Goal: Task Accomplishment & Management: Manage account settings

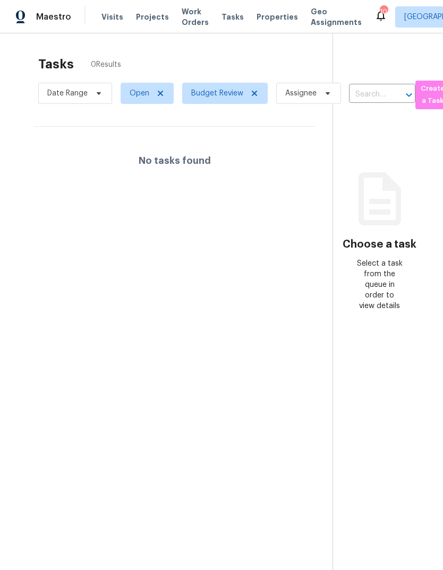
scroll to position [-1, 0]
click at [114, 18] on span "Visits" at bounding box center [112, 17] width 22 height 11
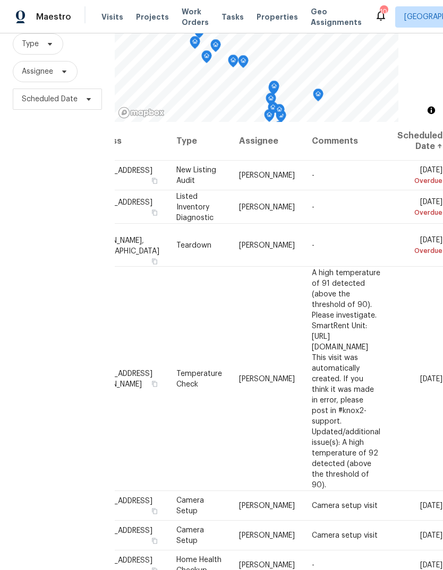
scroll to position [0, 88]
click at [0, 0] on icon at bounding box center [0, 0] width 0 height 0
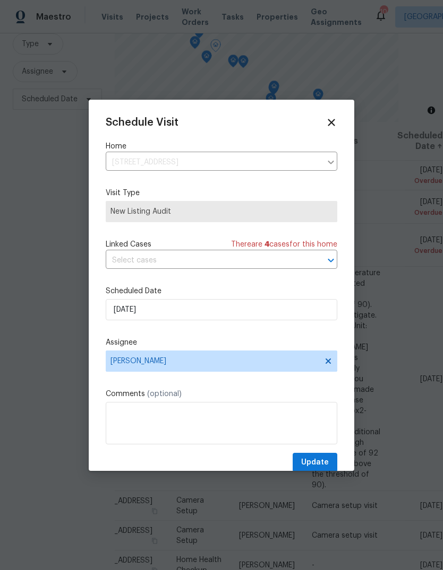
scroll to position [0, 0]
click at [333, 125] on icon at bounding box center [330, 122] width 7 height 7
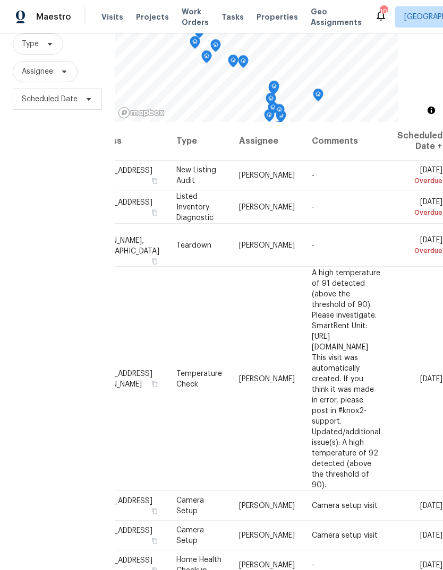
scroll to position [0, 88]
click at [0, 0] on icon at bounding box center [0, 0] width 0 height 0
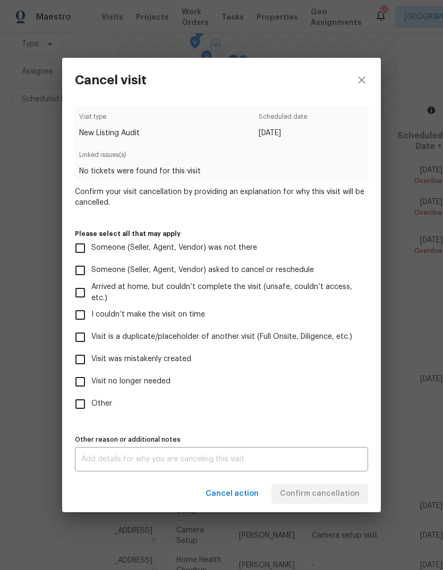
click at [82, 382] on input "Visit no longer needed" at bounding box center [80, 382] width 22 height 22
checkbox input "true"
click at [113, 461] on textarea at bounding box center [221, 459] width 280 height 7
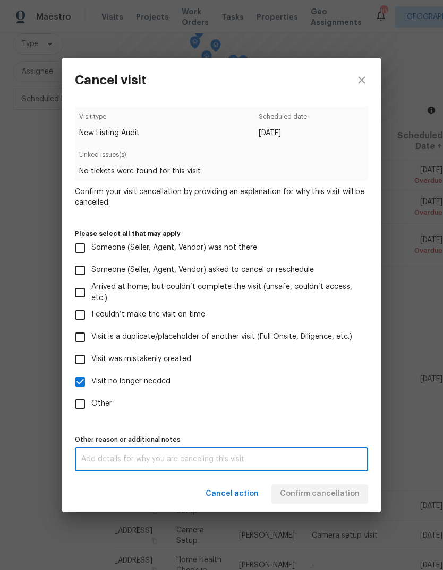
scroll to position [40, 0]
click at [104, 463] on textarea "." at bounding box center [221, 459] width 280 height 7
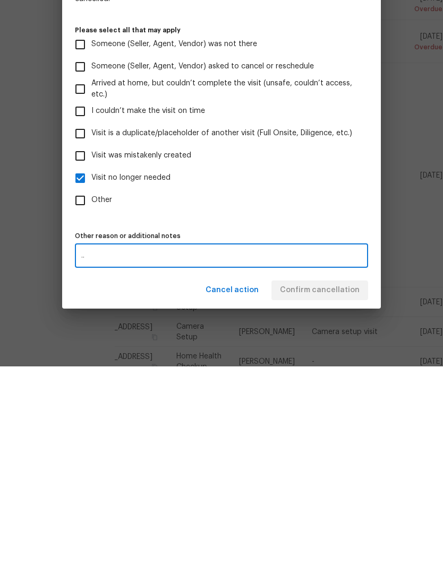
type textarea "…"
click at [80, 393] on input "Other" at bounding box center [80, 404] width 22 height 22
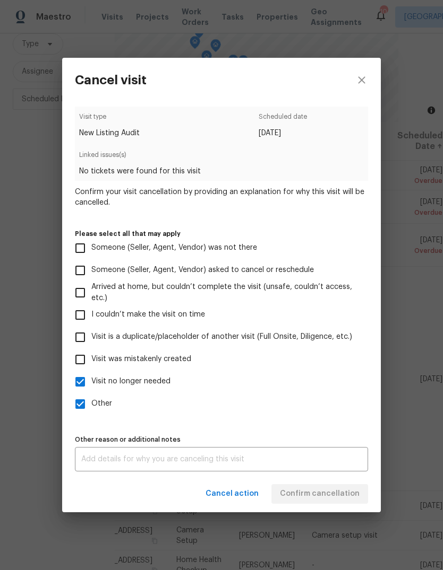
click at [326, 487] on div "Cancel action Confirm cancellation" at bounding box center [221, 494] width 318 height 37
click at [333, 412] on label "Other" at bounding box center [214, 404] width 290 height 22
click at [91, 412] on input "Other" at bounding box center [80, 404] width 22 height 22
checkbox input "false"
click at [304, 458] on textarea at bounding box center [221, 459] width 280 height 7
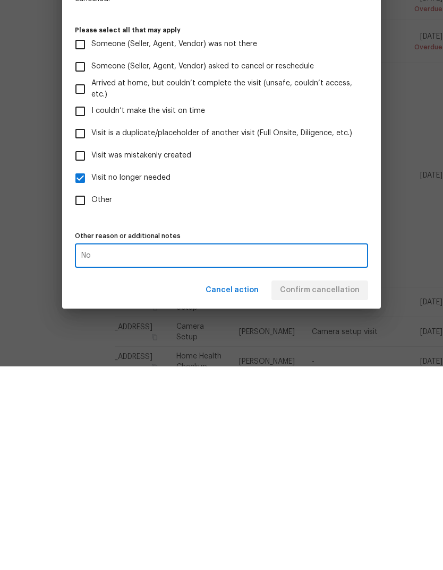
type textarea "No"
click at [335, 476] on div "Cancel action Confirm cancellation" at bounding box center [221, 494] width 318 height 37
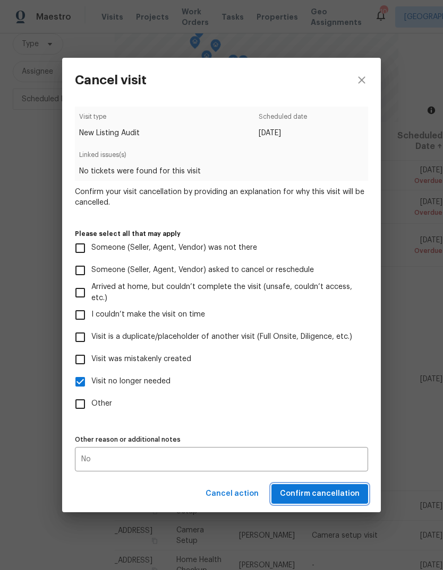
click at [341, 496] on span "Confirm cancellation" at bounding box center [320, 494] width 80 height 13
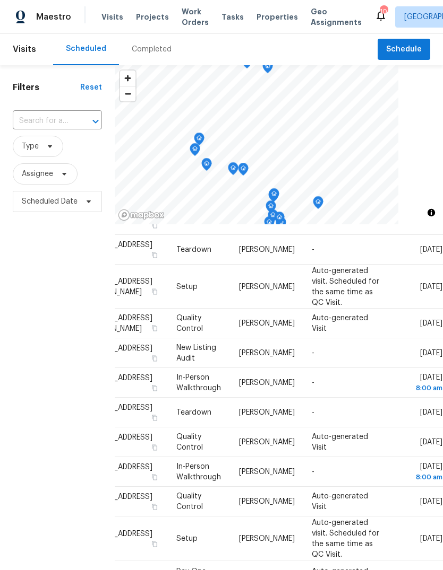
scroll to position [463, 88]
click at [0, 0] on icon at bounding box center [0, 0] width 0 height 0
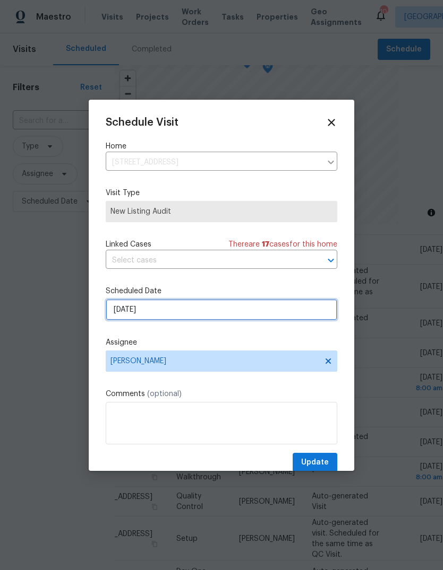
click at [131, 315] on input "[DATE]" at bounding box center [221, 309] width 231 height 21
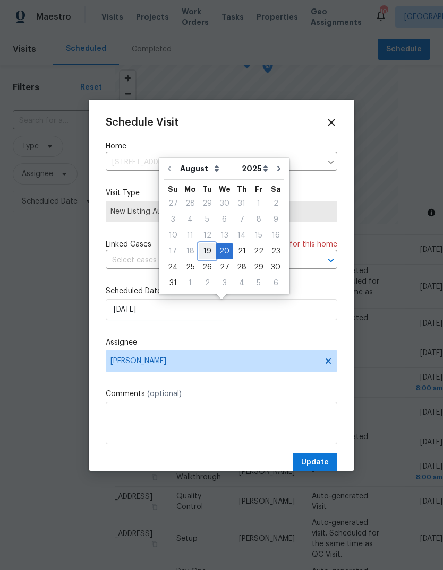
click at [203, 251] on div "19" at bounding box center [206, 251] width 17 height 15
type input "[DATE]"
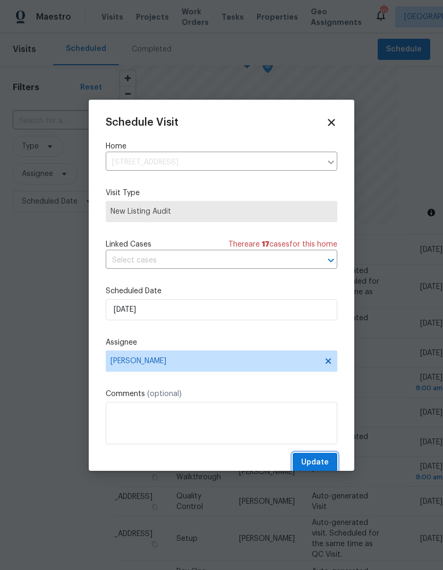
click at [321, 460] on span "Update" at bounding box center [315, 462] width 28 height 13
